Goal: Task Accomplishment & Management: Use online tool/utility

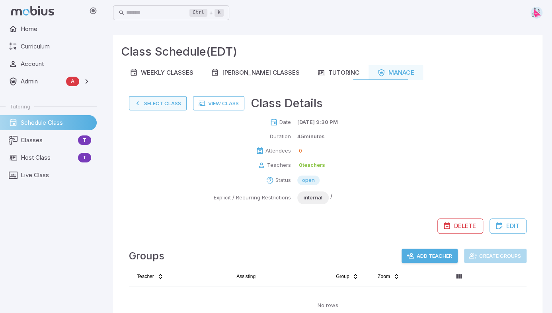
click at [152, 103] on button "Select Class" at bounding box center [158, 103] width 58 height 14
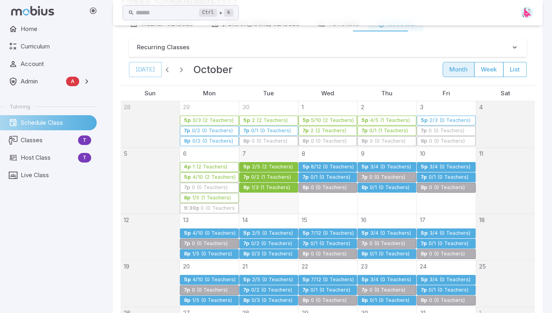
scroll to position [159, 0]
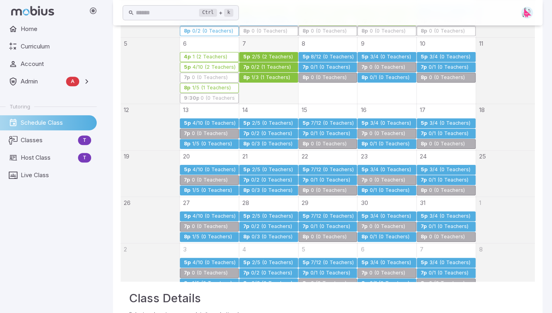
click at [255, 76] on div "1/3 (1 Teachers)" at bounding box center [270, 78] width 39 height 6
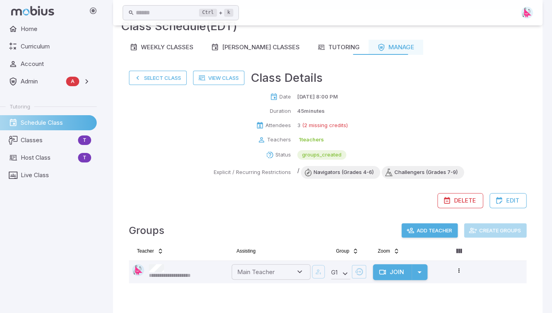
scroll to position [12, 0]
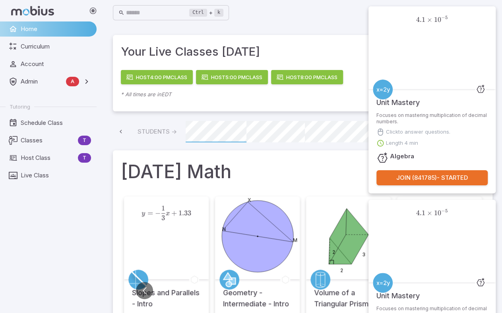
scroll to position [0, 428]
click at [38, 156] on span "Host Class" at bounding box center [48, 158] width 54 height 9
